Goal: Information Seeking & Learning: Check status

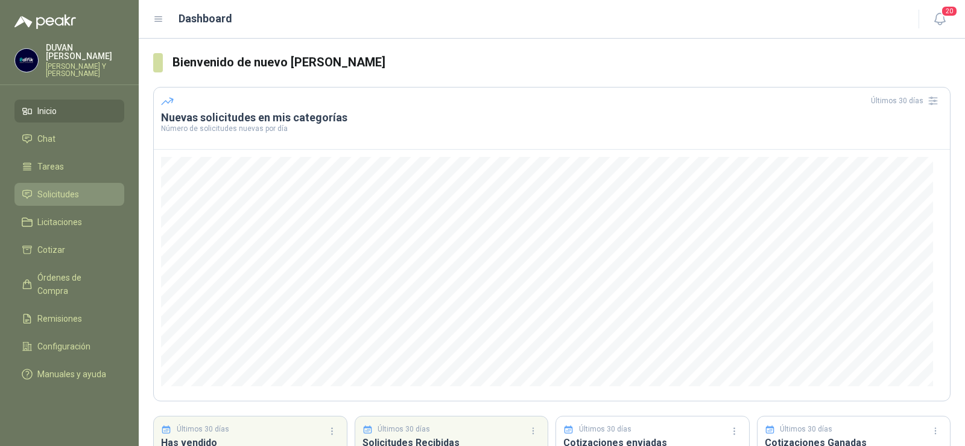
click at [59, 195] on span "Solicitudes" at bounding box center [58, 194] width 42 height 13
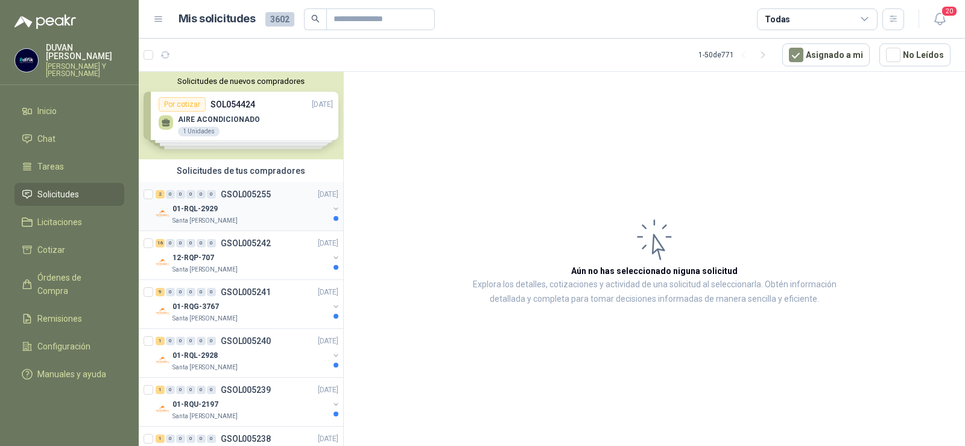
click at [261, 190] on p "GSOL005255" at bounding box center [246, 194] width 50 height 8
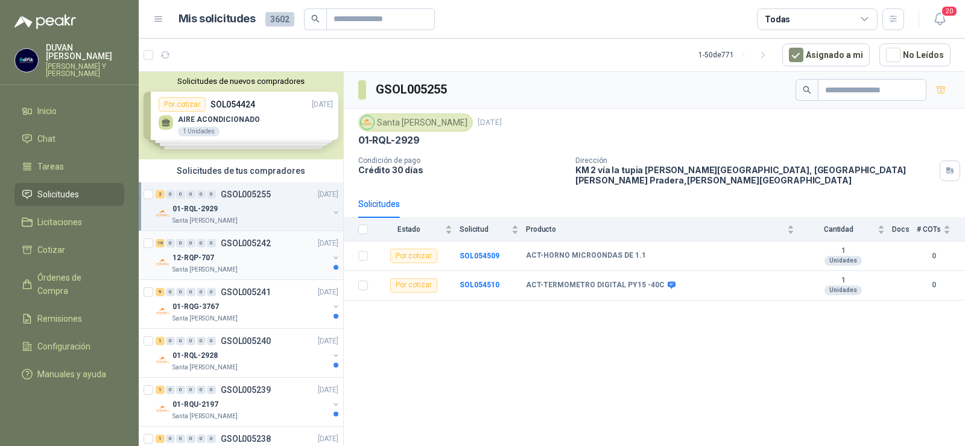
click at [254, 244] on p "GSOL005242" at bounding box center [246, 243] width 50 height 8
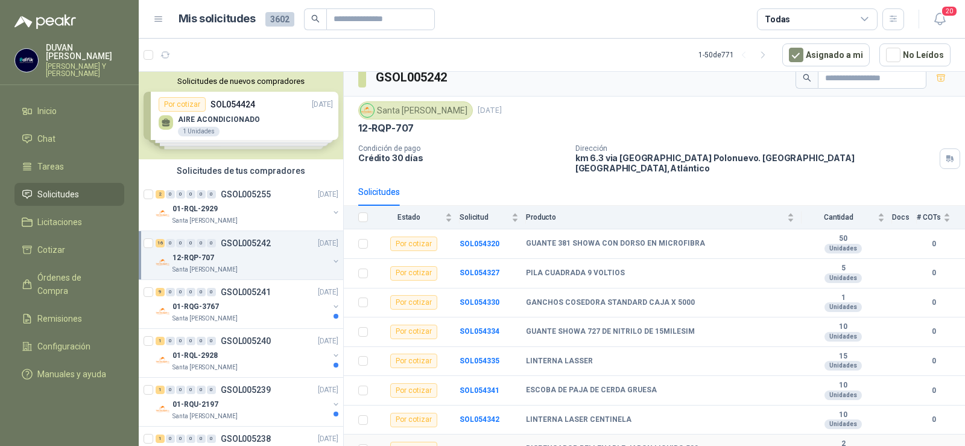
scroll to position [11, 0]
drag, startPoint x: 526, startPoint y: 238, endPoint x: 692, endPoint y: 236, distance: 165.9
click at [692, 240] on b "GUANTE 381 SHOWA CON DORSO EN MICROFIBRA" at bounding box center [615, 245] width 179 height 10
copy b "GUANTE 381 SHOWA CON DORSO EN MICROFIBRA"
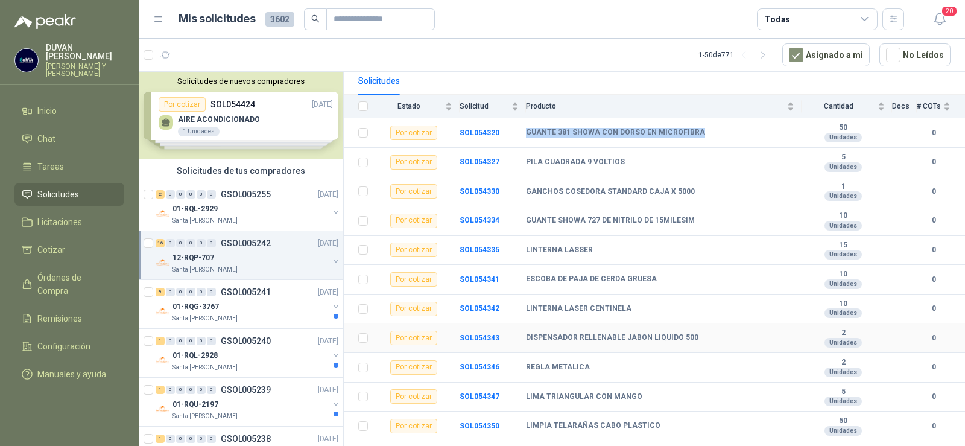
scroll to position [132, 0]
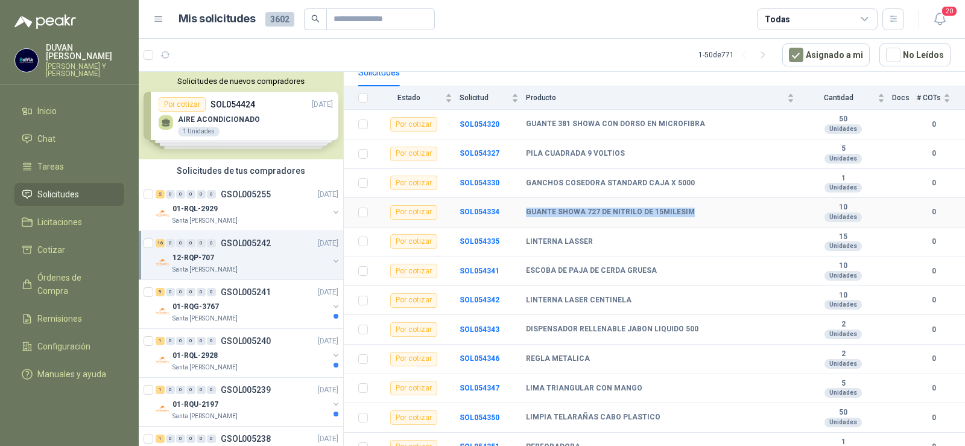
drag, startPoint x: 526, startPoint y: 203, endPoint x: 685, endPoint y: 203, distance: 159.3
click at [685, 208] on div "GUANTE SHOWA 727 DE NITRILO DE 15MILESIM" at bounding box center [660, 213] width 268 height 10
copy b "GUANTE SHOWA 727 DE NITRILO DE 15MILESIM"
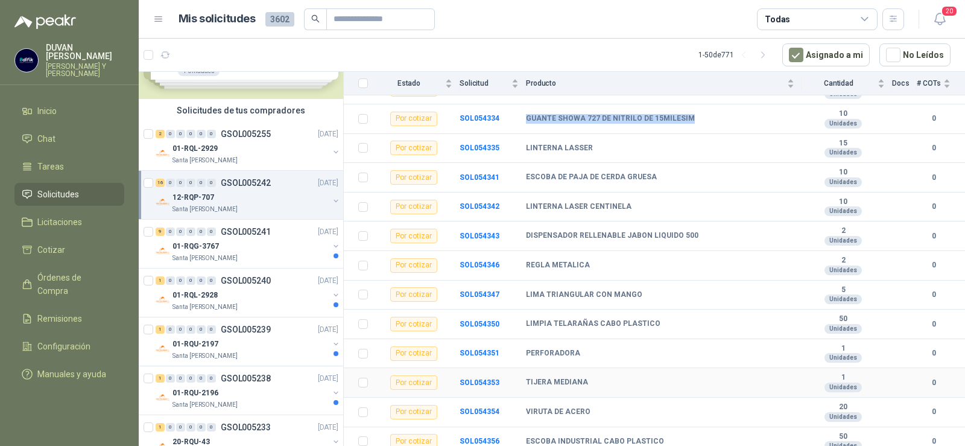
scroll to position [252, 0]
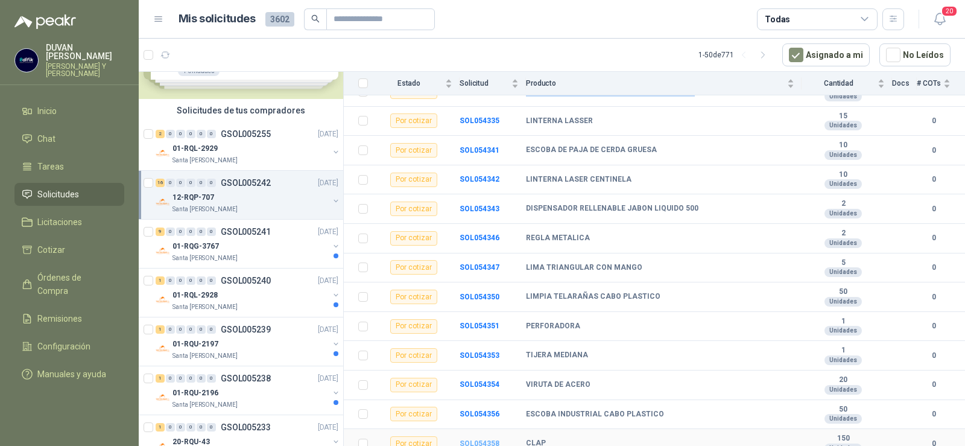
click at [493, 439] on b "SOL054358" at bounding box center [480, 443] width 40 height 8
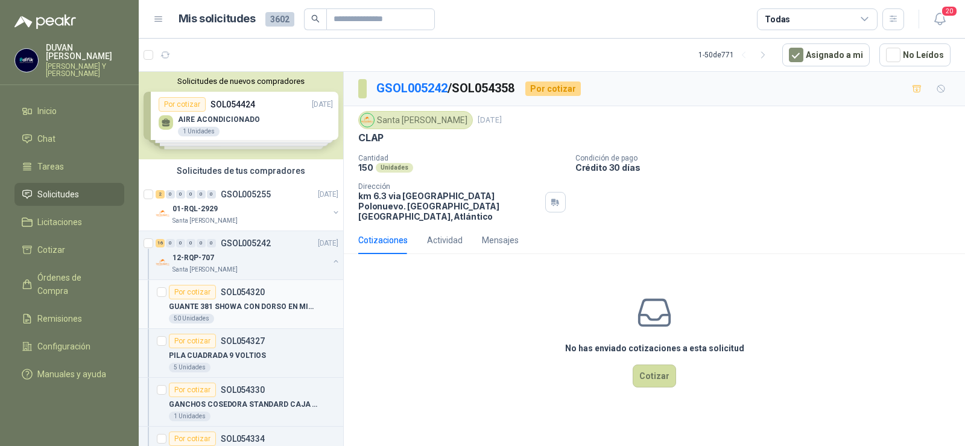
click at [249, 288] on p "SOL054320" at bounding box center [243, 292] width 44 height 8
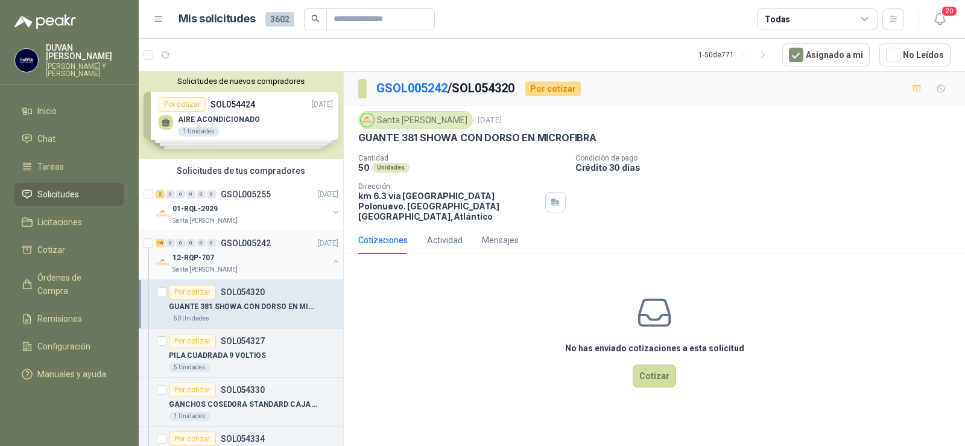
click at [262, 241] on p "GSOL005242" at bounding box center [246, 243] width 50 height 8
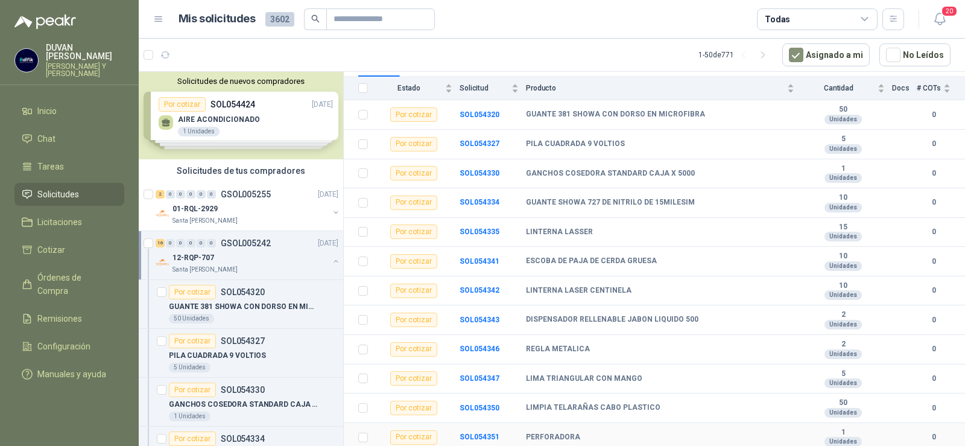
scroll to position [132, 0]
